Goal: Task Accomplishment & Management: Manage account settings

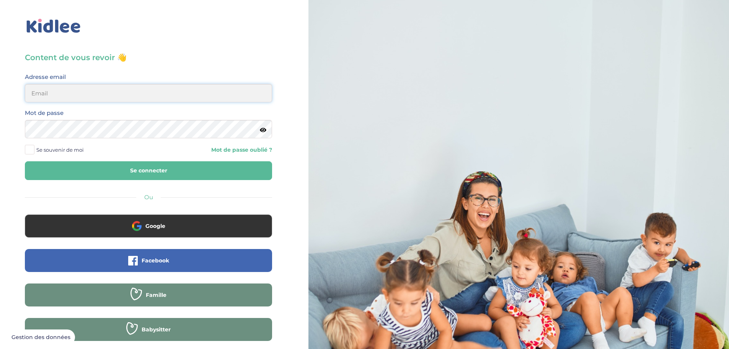
click at [157, 98] on input "email" at bounding box center [148, 93] width 247 height 18
type input "[EMAIL_ADDRESS][DOMAIN_NAME]"
click at [221, 170] on button "Se connecter" at bounding box center [148, 170] width 247 height 19
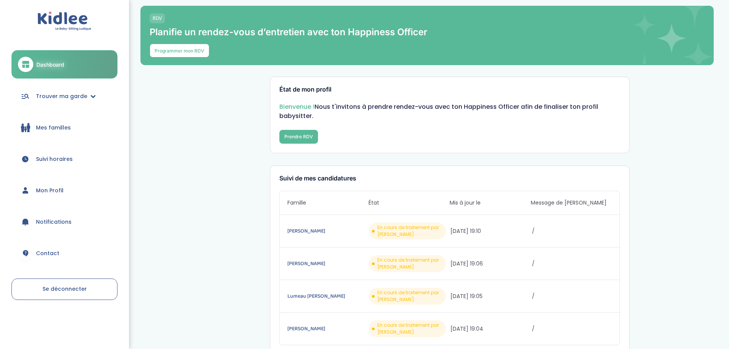
click at [77, 96] on span "Trouver ma garde" at bounding box center [61, 96] width 51 height 8
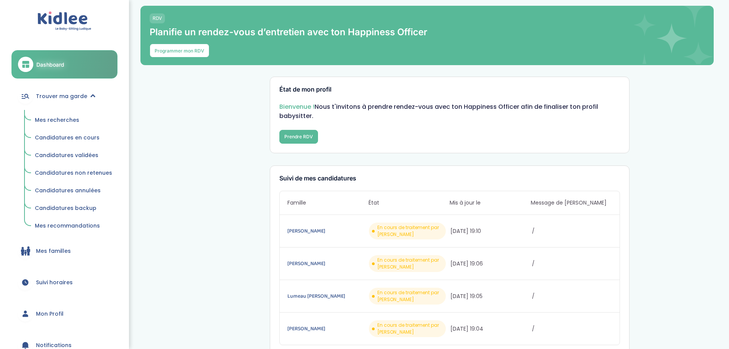
click at [78, 137] on span "Candidatures en cours" at bounding box center [67, 138] width 65 height 8
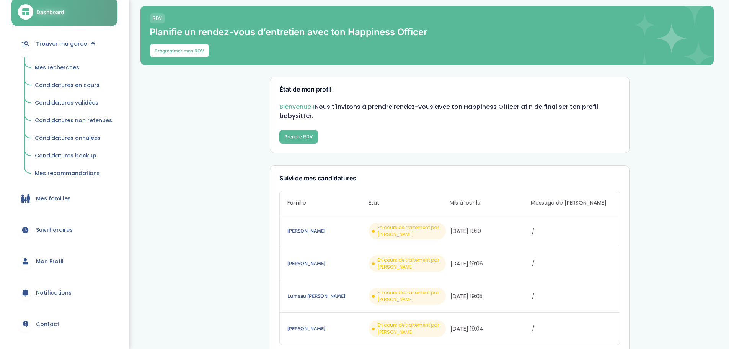
scroll to position [77, 0]
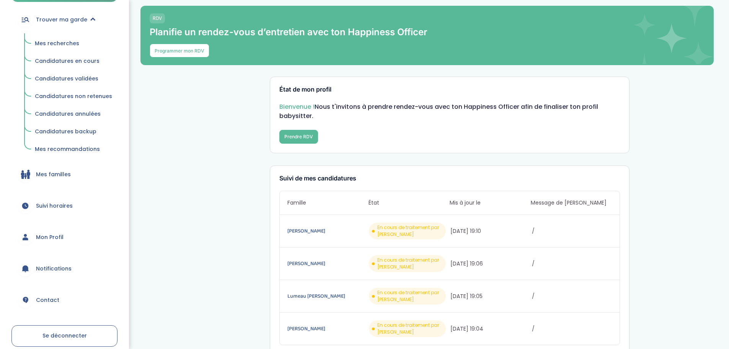
click at [67, 231] on link "Mon Profil" at bounding box center [64, 237] width 106 height 28
